Goal: Transaction & Acquisition: Obtain resource

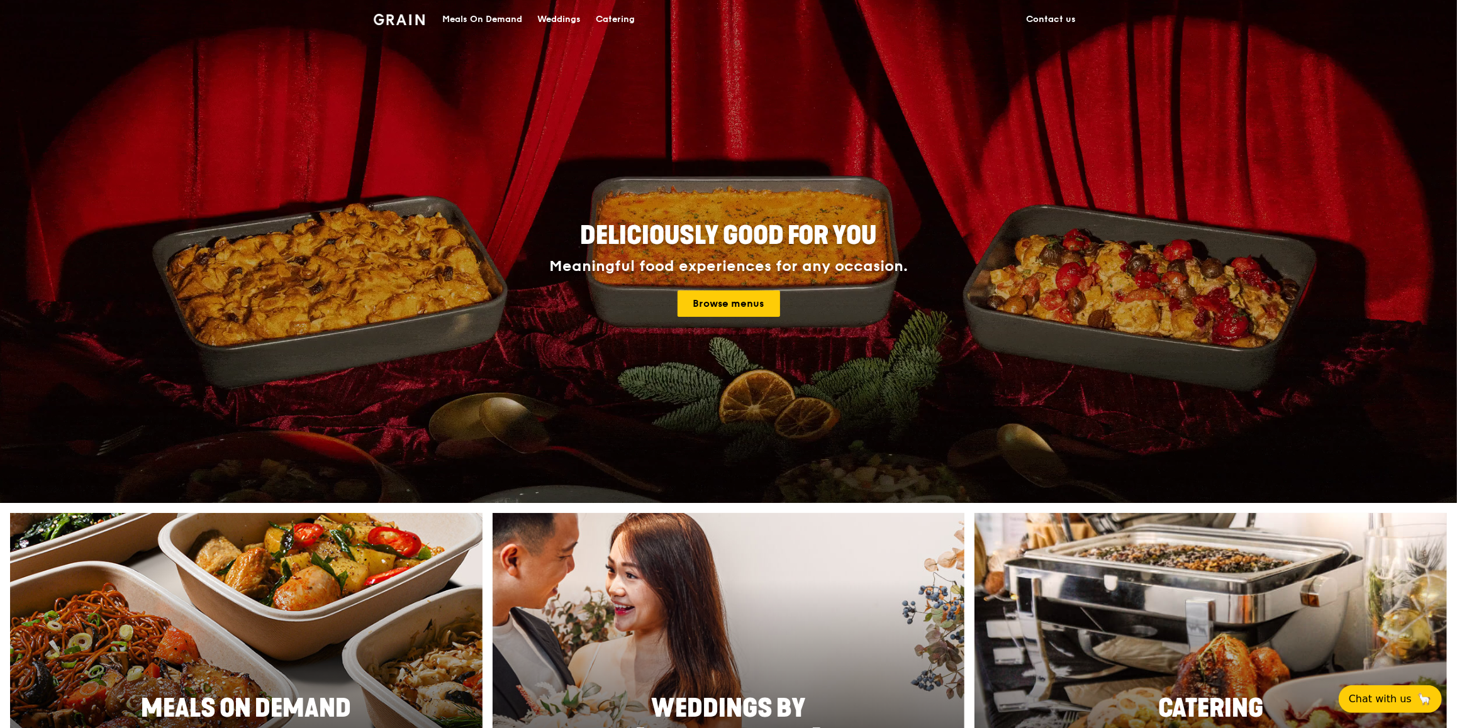
click at [605, 16] on div "Catering" at bounding box center [615, 20] width 39 height 38
click at [613, 16] on div "Catering" at bounding box center [615, 20] width 39 height 38
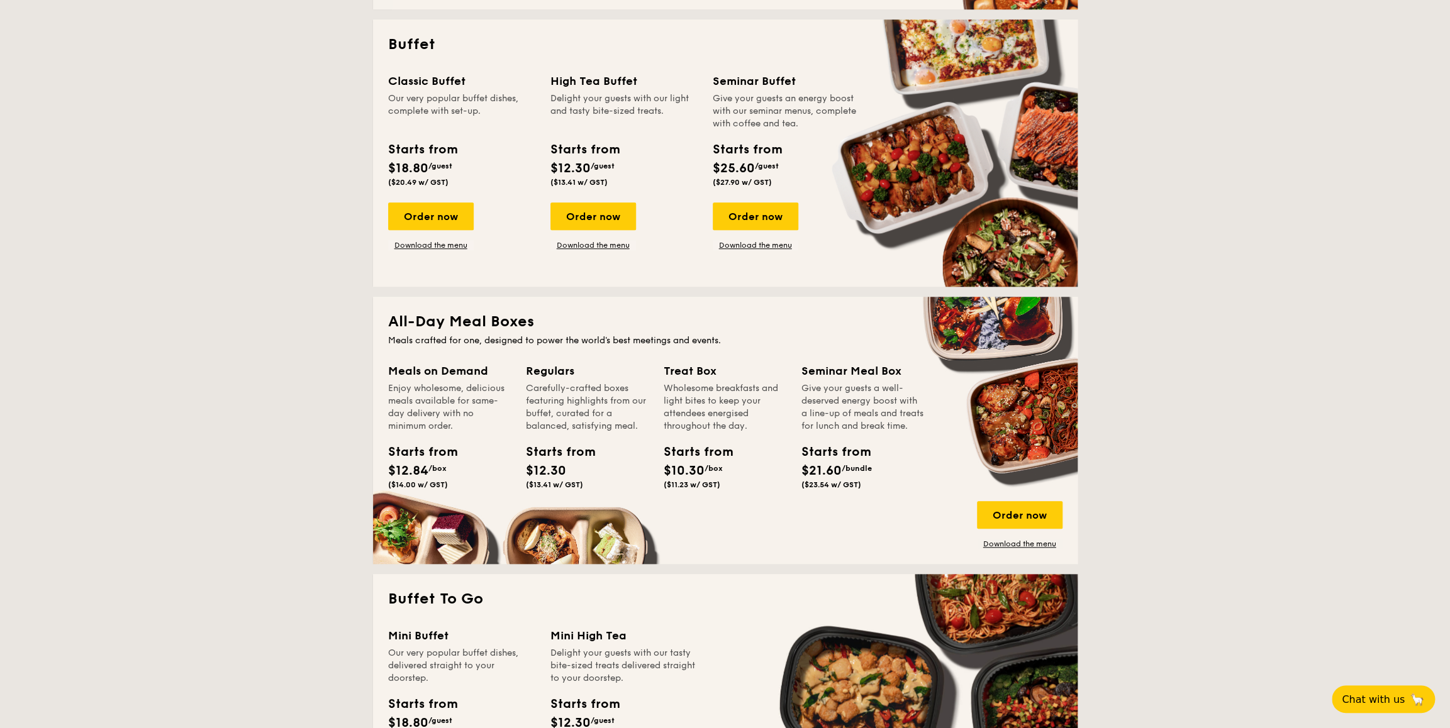
scroll to position [566, 0]
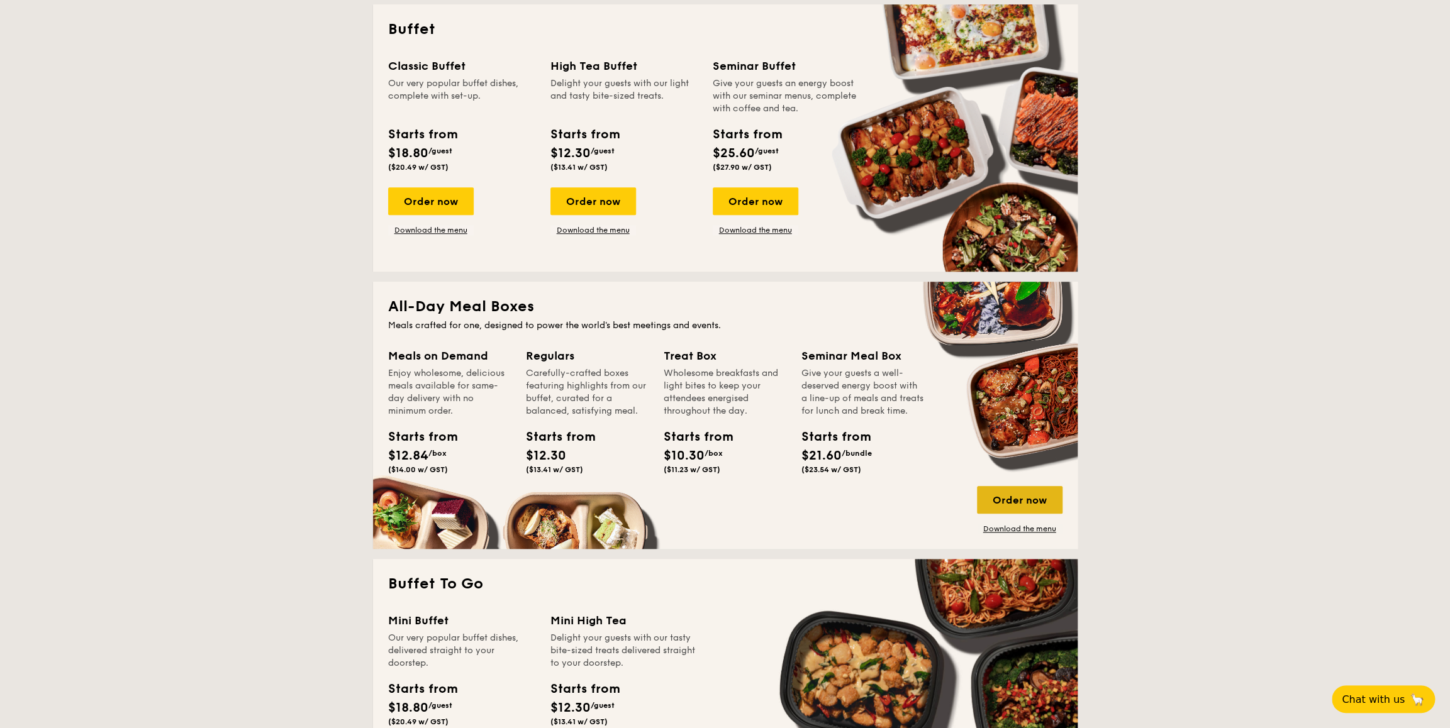
click at [1004, 499] on div "Order now" at bounding box center [1020, 500] width 86 height 28
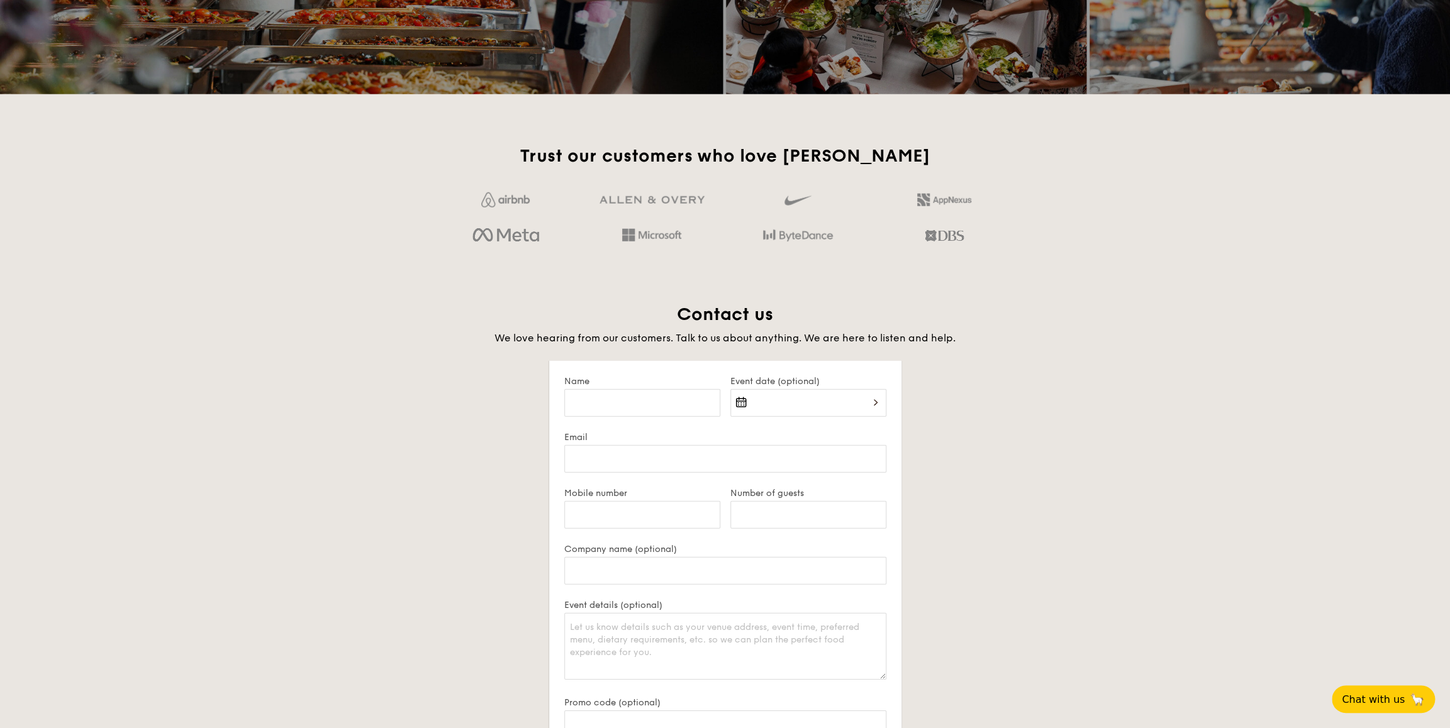
scroll to position [2192, 0]
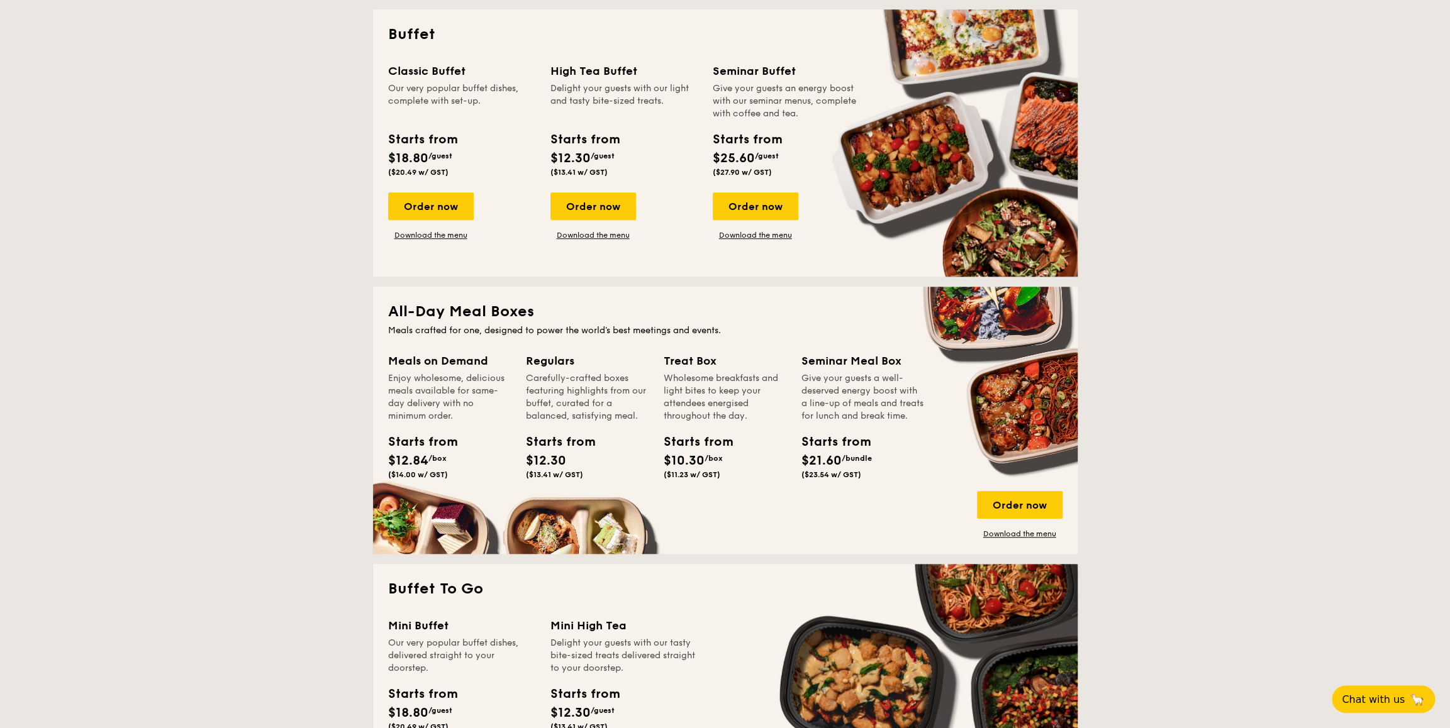
scroll to position [566, 0]
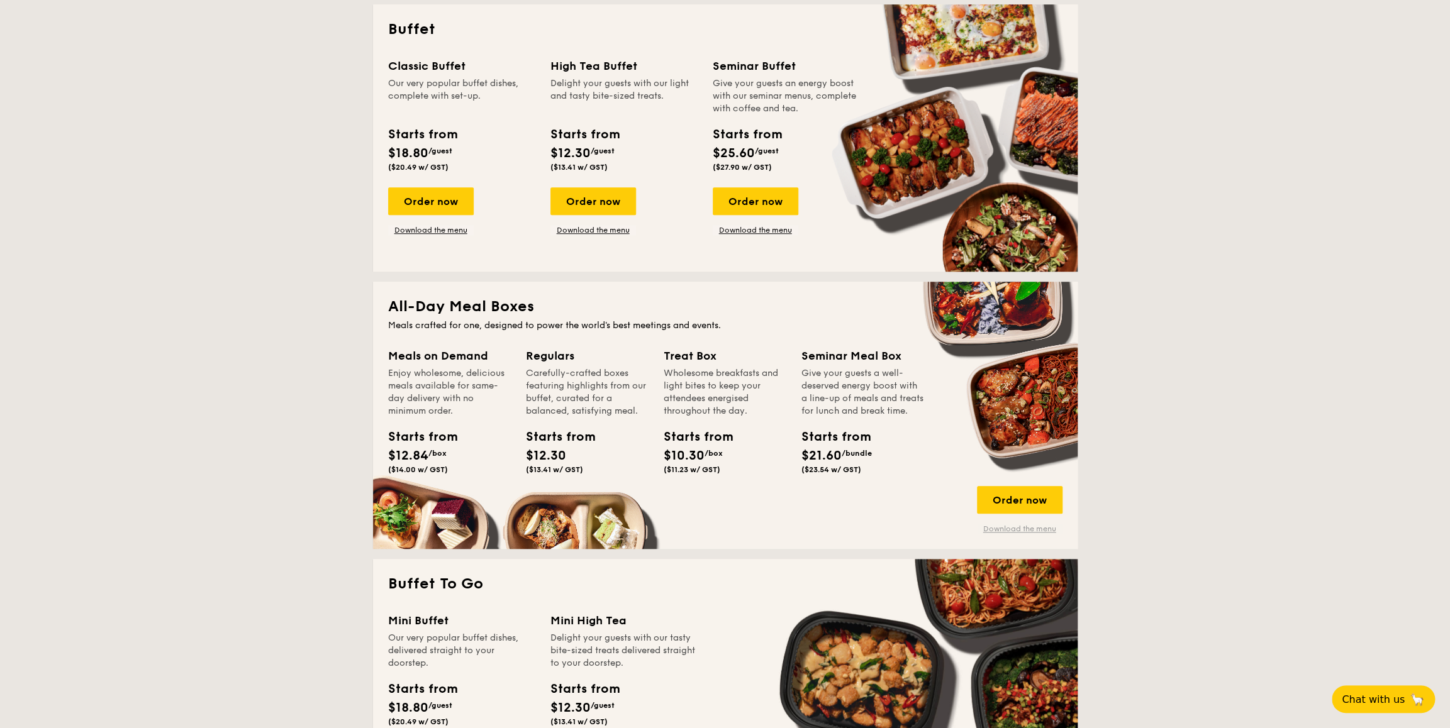
click at [1013, 525] on link "Download the menu" at bounding box center [1020, 529] width 86 height 10
